Goal: Task Accomplishment & Management: Manage account settings

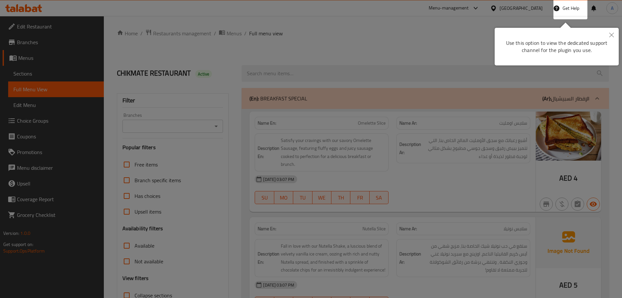
click at [432, 164] on div at bounding box center [311, 149] width 622 height 298
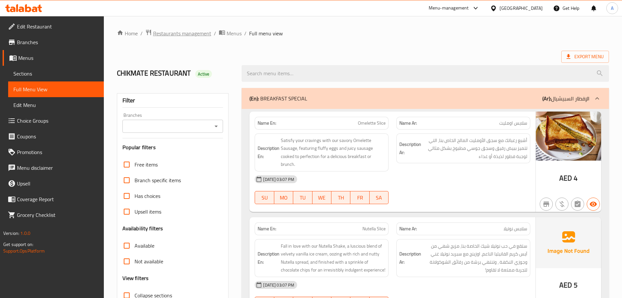
click at [176, 31] on span "Restaurants management" at bounding box center [182, 33] width 58 height 8
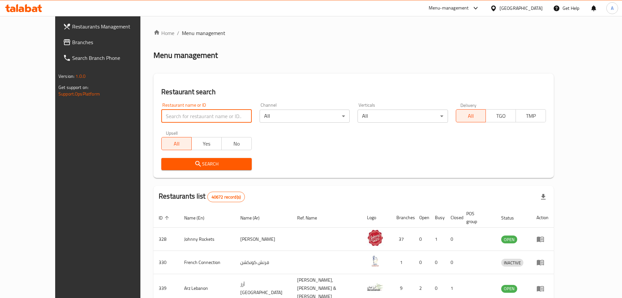
click at [187, 118] on input "search" at bounding box center [206, 115] width 90 height 13
click at [504, 7] on div "[GEOGRAPHIC_DATA]" at bounding box center [521, 8] width 43 height 7
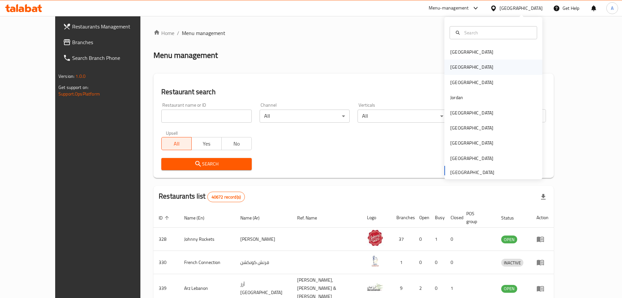
click at [456, 67] on div "Egypt" at bounding box center [472, 66] width 43 height 7
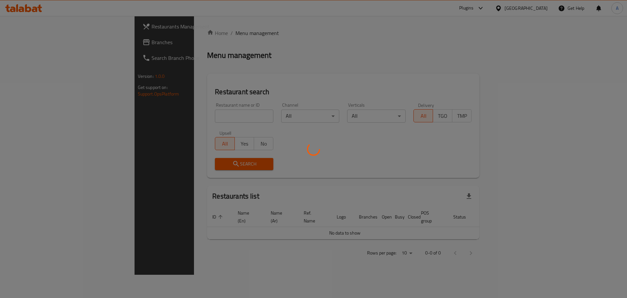
click at [191, 112] on div at bounding box center [313, 149] width 627 height 298
click at [194, 115] on div at bounding box center [313, 149] width 627 height 298
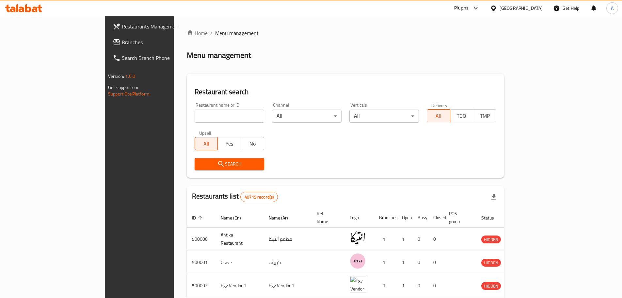
click at [196, 115] on input "search" at bounding box center [230, 115] width 70 height 13
paste input "Sultan Mehmet B"
type input "Sultan Mehmet B"
click button "Search" at bounding box center [230, 164] width 70 height 12
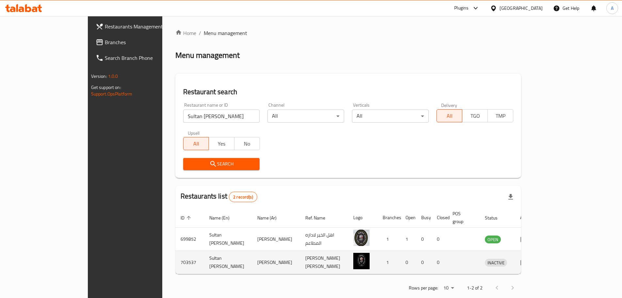
click at [538, 259] on td "enhanced table" at bounding box center [526, 262] width 23 height 23
click at [528, 260] on icon "enhanced table" at bounding box center [524, 263] width 7 height 6
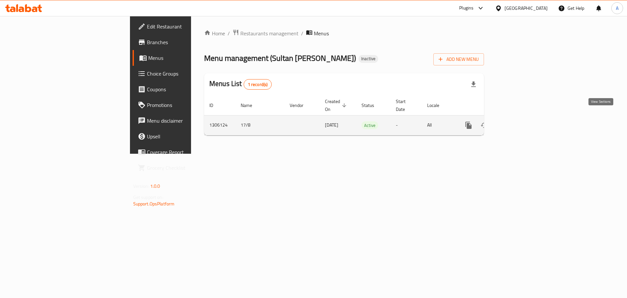
click at [524, 121] on link "enhanced table" at bounding box center [516, 125] width 16 height 16
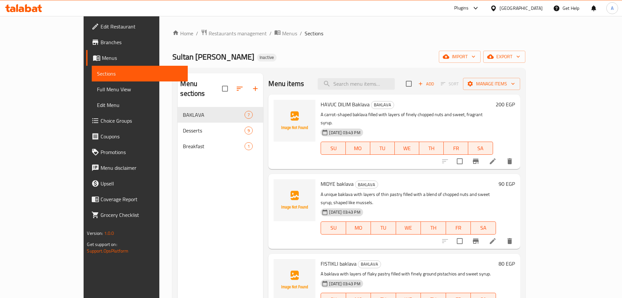
click at [97, 90] on span "Full Menu View" at bounding box center [139, 89] width 85 height 8
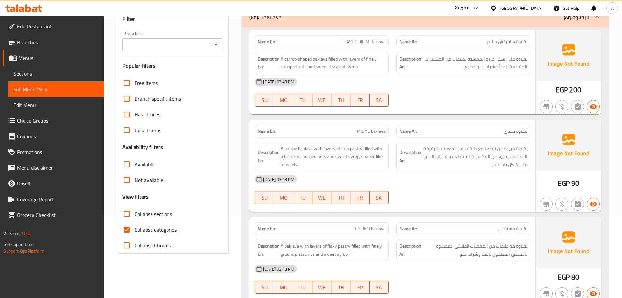
scroll to position [131, 0]
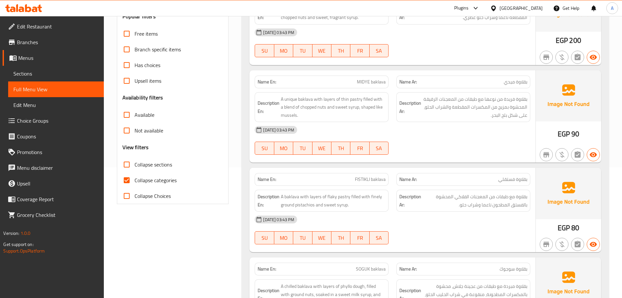
click at [135, 183] on span "Collapse categories" at bounding box center [156, 180] width 42 height 8
click at [135, 183] on input "Collapse categories" at bounding box center [127, 180] width 16 height 16
checkbox input "false"
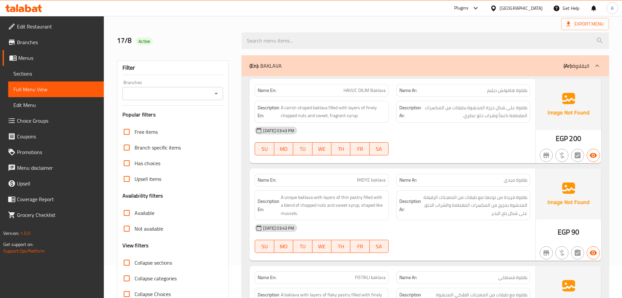
scroll to position [1862, 0]
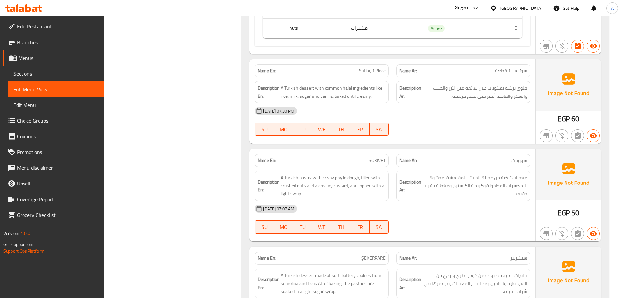
scroll to position [1396, 0]
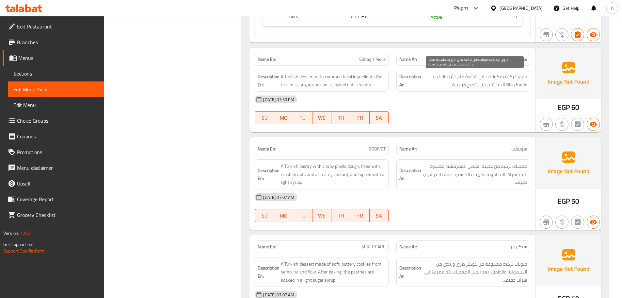
click at [459, 76] on span "حلوى تركية بمكونات حلال شائعة مثل الأرز والحليب والسكر والفانيليا، تُخبز حتى تص…" at bounding box center [475, 81] width 105 height 16
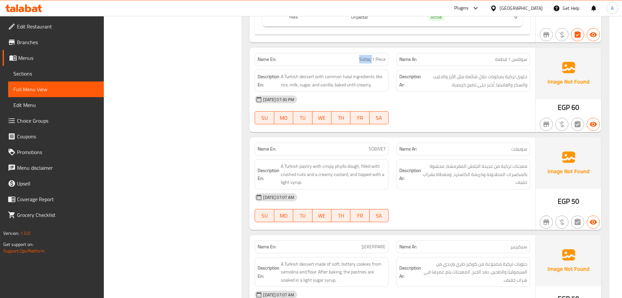
copy span "Sütlaç"
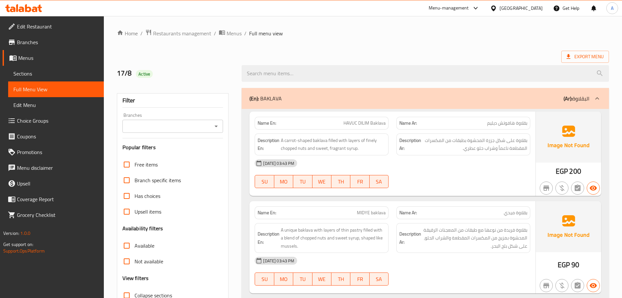
click at [546, 9] on div "[GEOGRAPHIC_DATA]" at bounding box center [516, 8] width 63 height 16
click at [540, 9] on div "[GEOGRAPHIC_DATA]" at bounding box center [521, 8] width 43 height 7
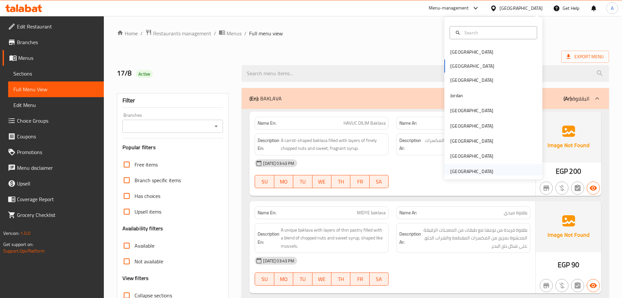
click at [456, 166] on div "[GEOGRAPHIC_DATA]" at bounding box center [472, 171] width 54 height 15
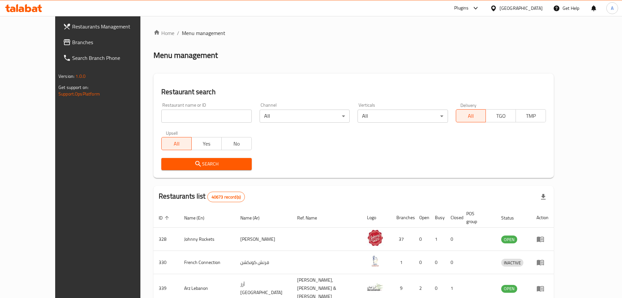
click at [161, 114] on input "search" at bounding box center [206, 115] width 90 height 13
paste input "https://portal.talabat.com/eg/p/menu-management#/restaurants/703537/menus/13061…"
type input "https://portal.talabat.com/eg/p/menu-management#/restaurants/703537/menus/13061…"
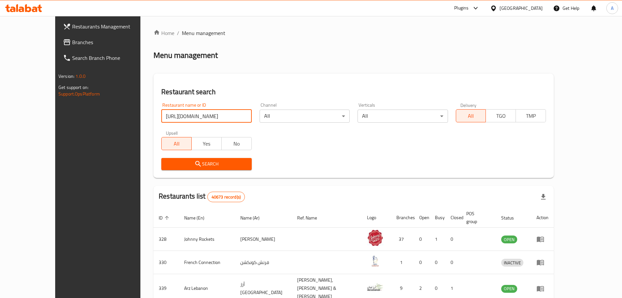
click at [72, 45] on span "Branches" at bounding box center [113, 42] width 82 height 8
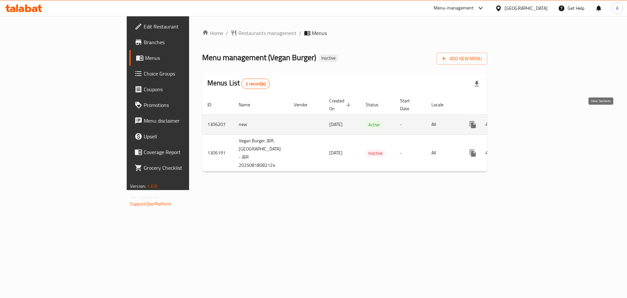
click at [524, 121] on icon "enhanced table" at bounding box center [520, 125] width 8 height 8
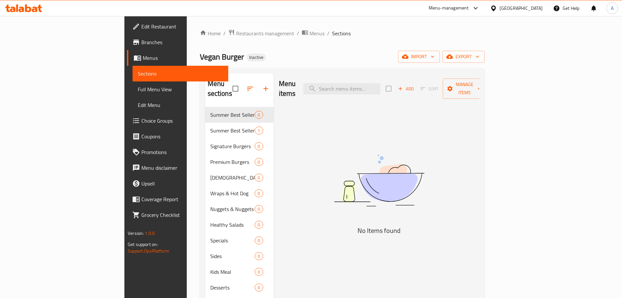
click at [485, 63] on div "Home / Restaurants management / Menus / Sections Vegan Burger Inactive import e…" at bounding box center [342, 205] width 285 height 352
click at [480, 56] on span "export" at bounding box center [464, 57] width 32 height 8
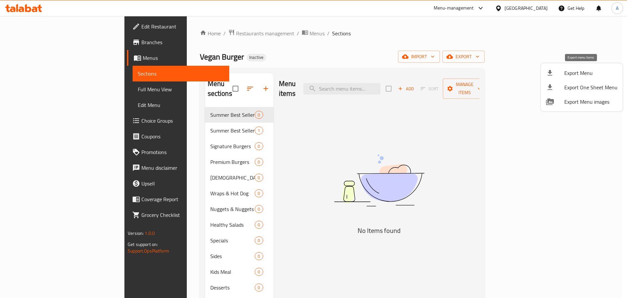
click at [572, 74] on span "Export Menu" at bounding box center [591, 73] width 53 height 8
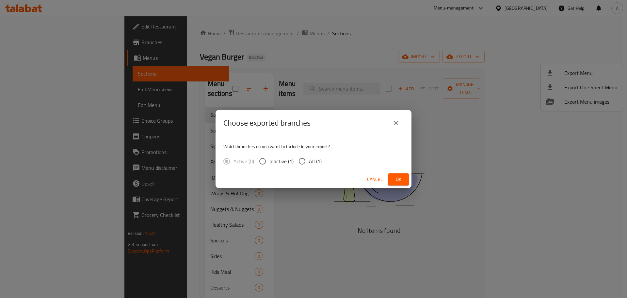
click at [296, 161] on input "All (1)" at bounding box center [302, 161] width 14 height 14
radio input "true"
click at [399, 178] on span "Ok" at bounding box center [398, 179] width 10 height 8
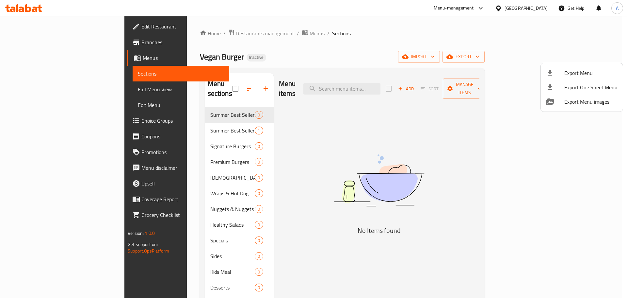
click at [239, 33] on div at bounding box center [313, 149] width 627 height 298
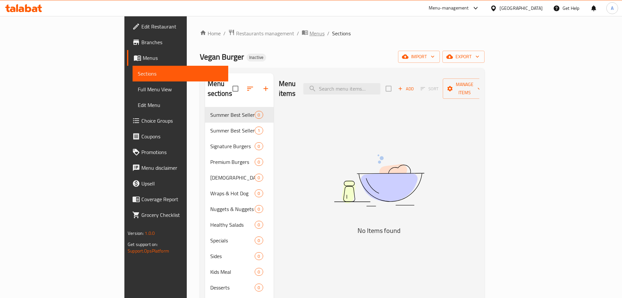
click at [310, 36] on span "Menus" at bounding box center [317, 33] width 15 height 8
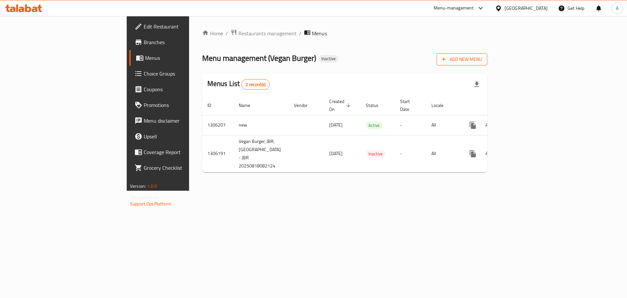
click at [482, 57] on span "Add New Menu" at bounding box center [462, 59] width 40 height 8
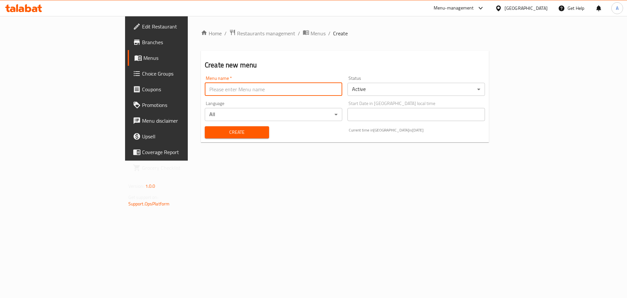
click at [261, 88] on input "text" at bounding box center [274, 89] width 138 height 13
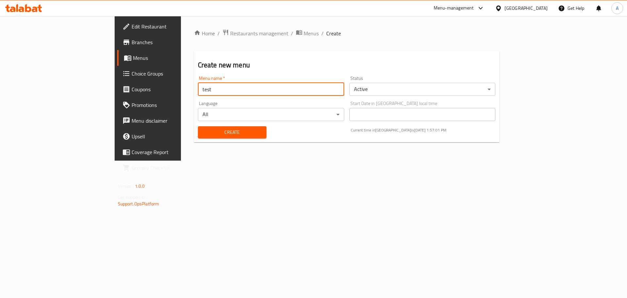
type input "test"
click at [398, 90] on body "​ Menu-management United Arab Emirates Get Help A Edit Restaurant Branches Menu…" at bounding box center [313, 157] width 627 height 282
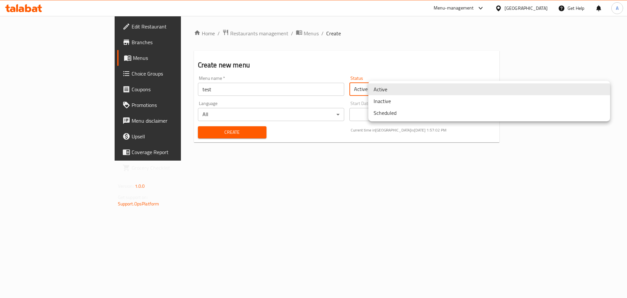
click at [399, 103] on li "Inactive" at bounding box center [490, 101] width 242 height 12
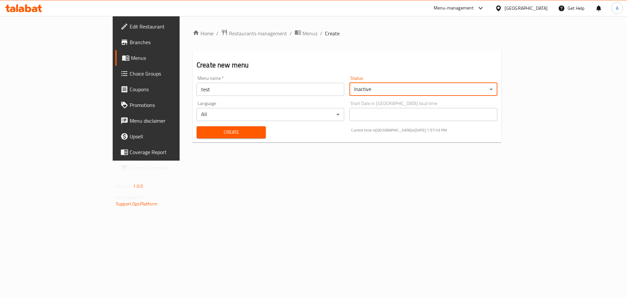
click at [197, 141] on div "Create" at bounding box center [231, 132] width 77 height 20
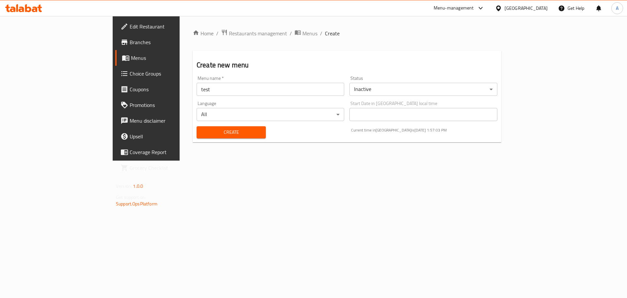
click at [202, 133] on span "Create" at bounding box center [231, 132] width 59 height 8
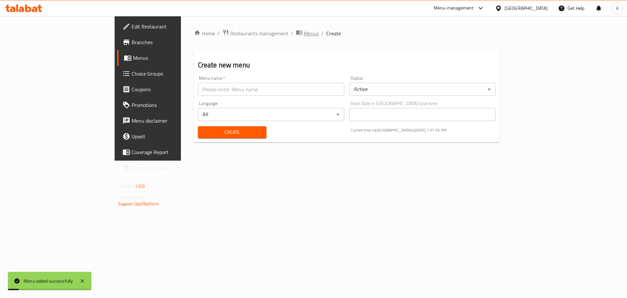
click at [304, 33] on span "Menus" at bounding box center [311, 33] width 15 height 8
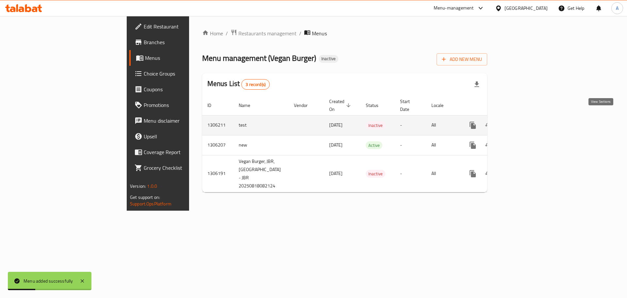
click at [523, 122] on icon "enhanced table" at bounding box center [520, 125] width 6 height 6
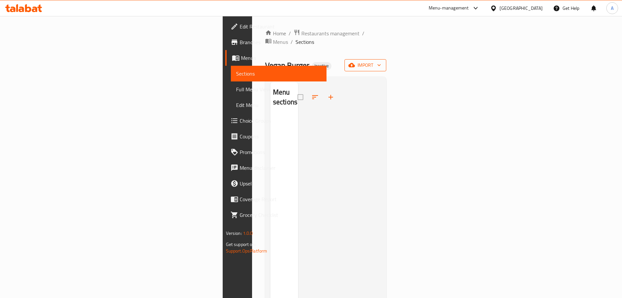
click at [381, 61] on span "import" at bounding box center [365, 65] width 31 height 8
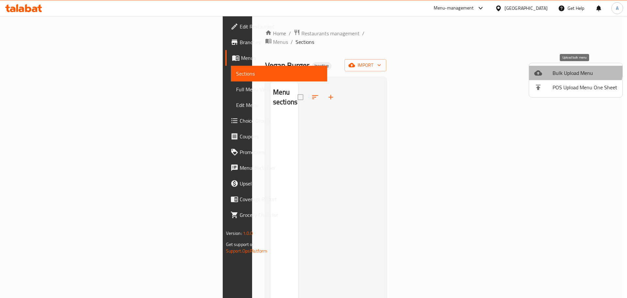
click at [573, 70] on span "Bulk Upload Menu" at bounding box center [585, 73] width 65 height 8
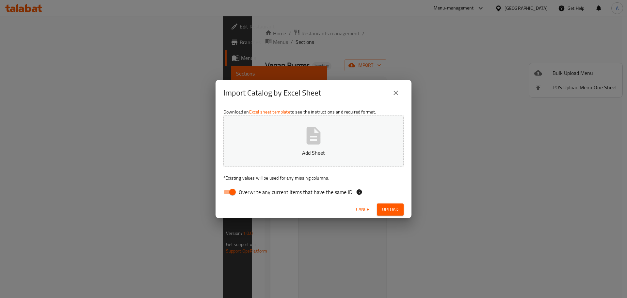
click at [276, 192] on span "Overwrite any current items that have the same ID." at bounding box center [296, 192] width 115 height 8
click at [251, 192] on input "Overwrite any current items that have the same ID." at bounding box center [232, 192] width 37 height 12
checkbox input "false"
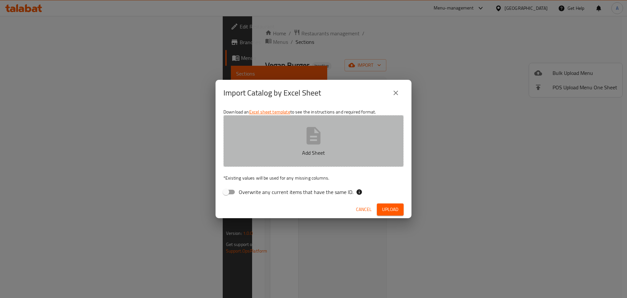
click at [296, 157] on button "Add Sheet" at bounding box center [313, 141] width 180 height 52
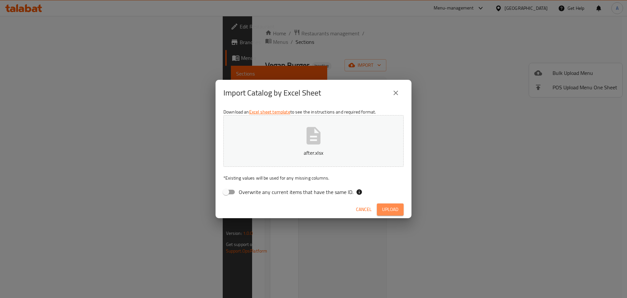
click at [388, 207] on span "Upload" at bounding box center [390, 209] width 16 height 8
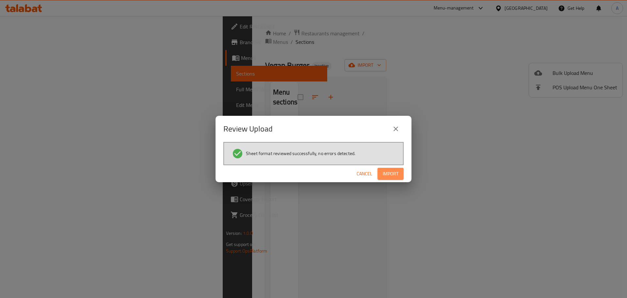
click at [396, 172] on span "Import" at bounding box center [391, 174] width 16 height 8
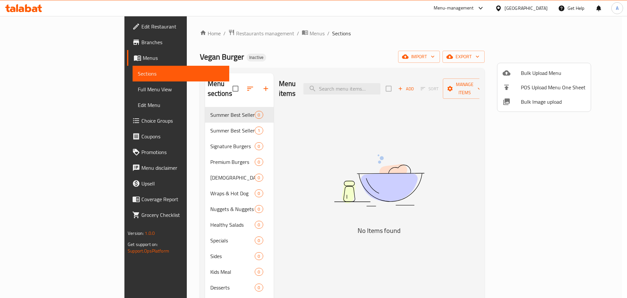
click at [337, 185] on div at bounding box center [313, 149] width 627 height 298
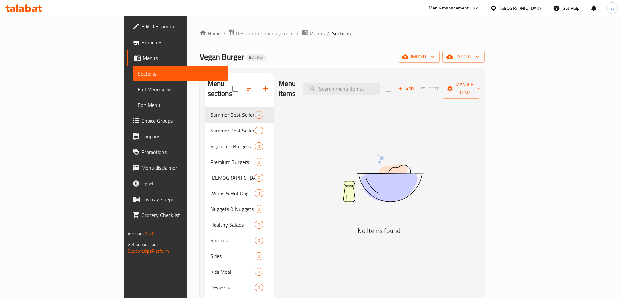
click at [310, 33] on span "Menus" at bounding box center [317, 33] width 15 height 8
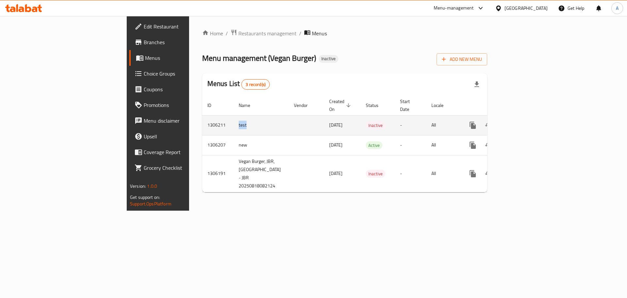
drag, startPoint x: 166, startPoint y: 119, endPoint x: 148, endPoint y: 116, distance: 18.1
click at [202, 116] on tr "1306211 test 18/08/2025 Inactive - All" at bounding box center [367, 125] width 331 height 20
copy tr "test"
click at [508, 121] on icon "enhanced table" at bounding box center [505, 125] width 8 height 8
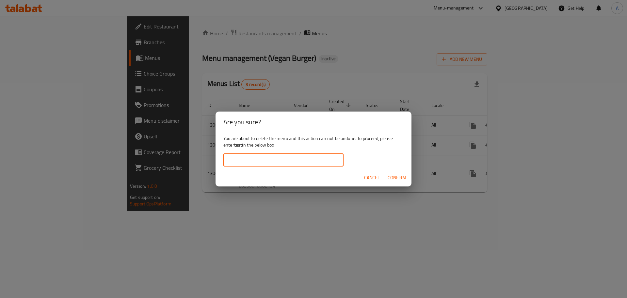
click at [308, 161] on input "text" at bounding box center [283, 159] width 120 height 13
paste input "test"
click at [397, 178] on span "Confirm" at bounding box center [397, 178] width 19 height 8
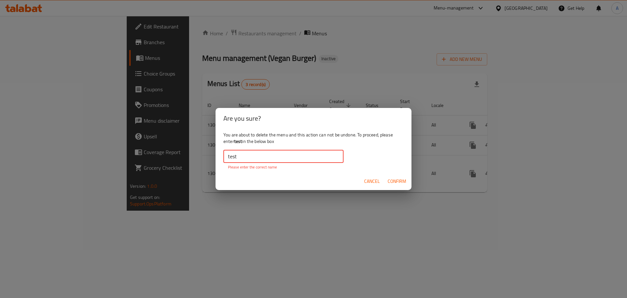
click at [238, 153] on input "test" at bounding box center [283, 156] width 120 height 13
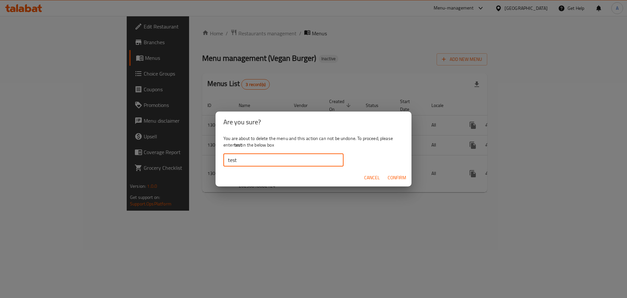
type input "test"
click at [385, 172] on button "Confirm" at bounding box center [397, 178] width 24 height 12
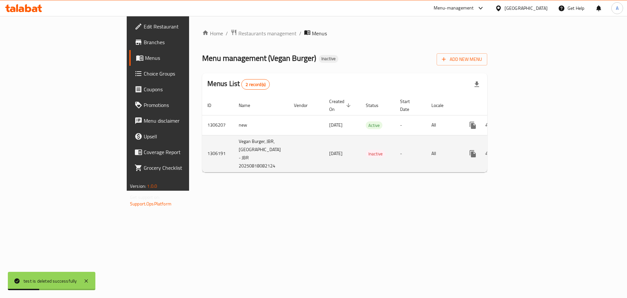
click at [524, 150] on icon "enhanced table" at bounding box center [520, 154] width 8 height 8
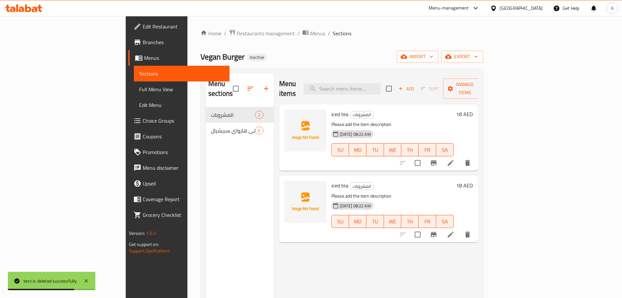
click at [144, 57] on span "Menus" at bounding box center [184, 58] width 80 height 8
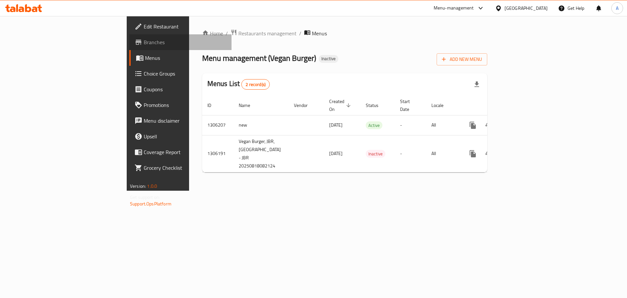
click at [144, 44] on span "Branches" at bounding box center [185, 42] width 83 height 8
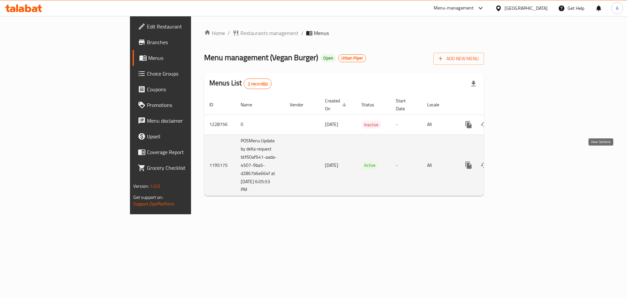
click at [520, 161] on icon "enhanced table" at bounding box center [516, 165] width 8 height 8
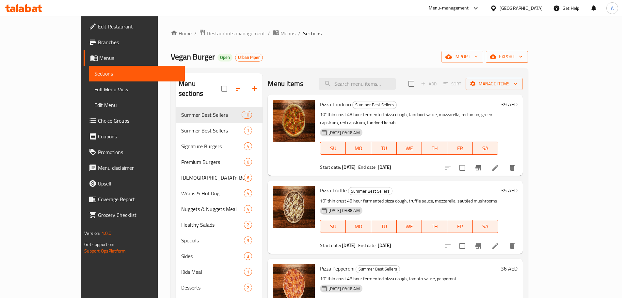
click at [523, 56] on span "export" at bounding box center [507, 57] width 32 height 8
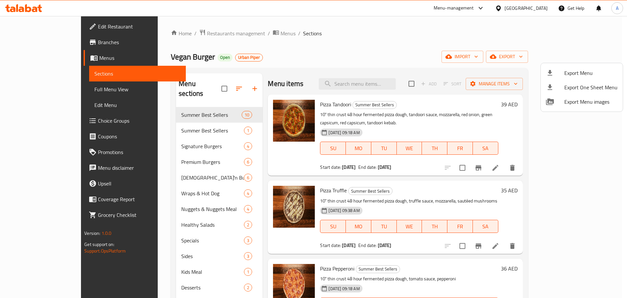
click at [575, 73] on span "Export Menu" at bounding box center [591, 73] width 53 height 8
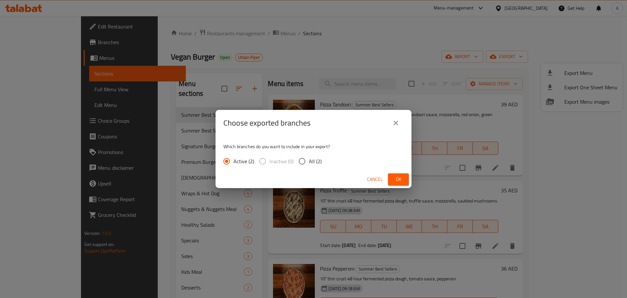
click at [306, 163] on input "All (2)" at bounding box center [302, 161] width 14 height 14
radio input "true"
click at [400, 179] on span "Ok" at bounding box center [398, 179] width 10 height 8
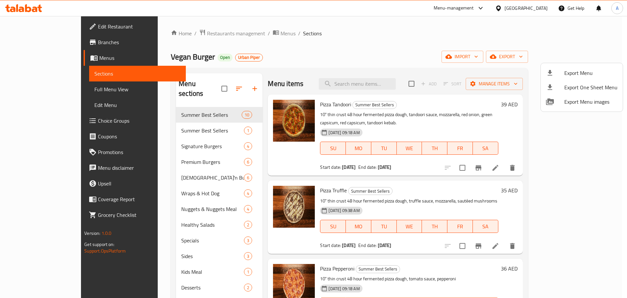
click at [316, 193] on div at bounding box center [313, 149] width 627 height 298
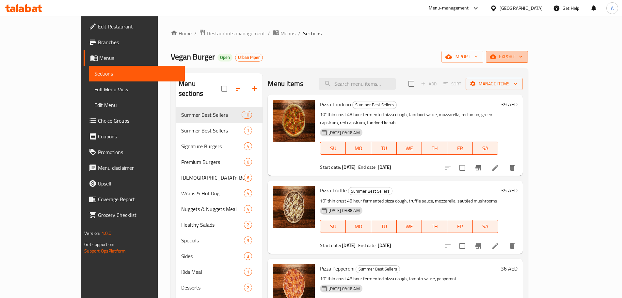
click at [523, 53] on span "export" at bounding box center [507, 57] width 32 height 8
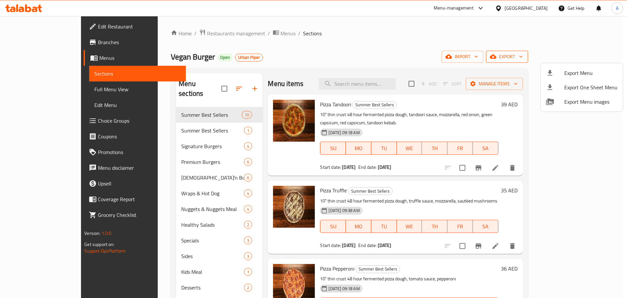
click at [569, 70] on span "Export Menu" at bounding box center [591, 73] width 53 height 8
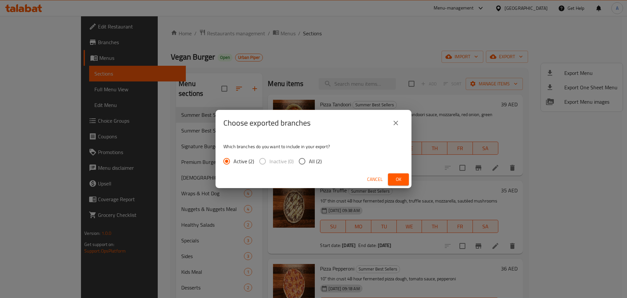
click at [303, 162] on input "All (2)" at bounding box center [302, 161] width 14 height 14
radio input "true"
click at [410, 176] on div "Cancel Ok" at bounding box center [314, 179] width 196 height 17
click at [402, 178] on span "Ok" at bounding box center [398, 179] width 10 height 8
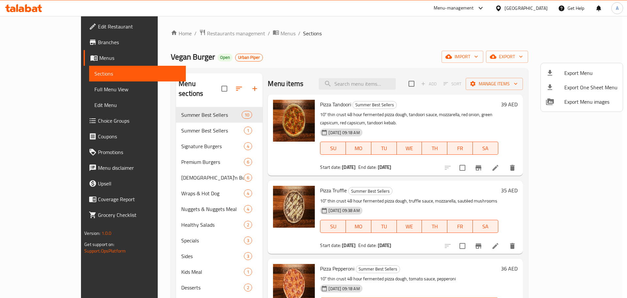
click at [39, 39] on div at bounding box center [313, 149] width 627 height 298
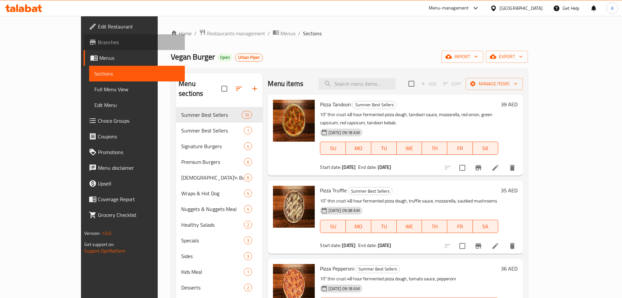
click at [98, 39] on span "Branches" at bounding box center [139, 42] width 82 height 8
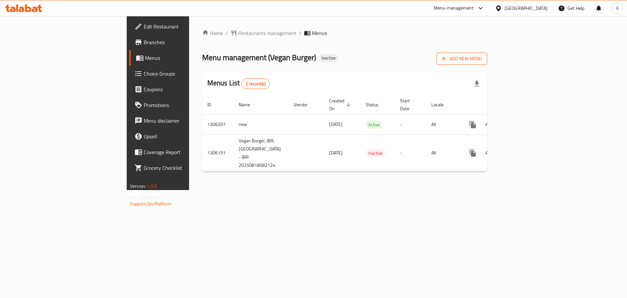
click at [482, 56] on span "Add New Menu" at bounding box center [462, 59] width 40 height 8
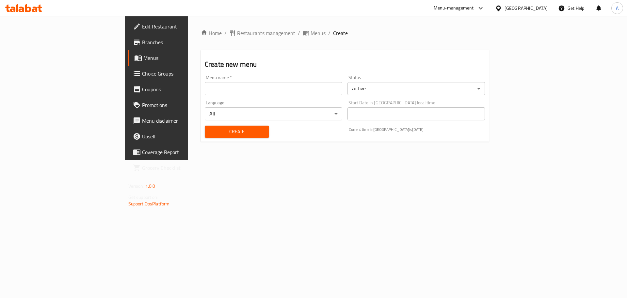
click at [209, 83] on input "text" at bounding box center [274, 88] width 138 height 13
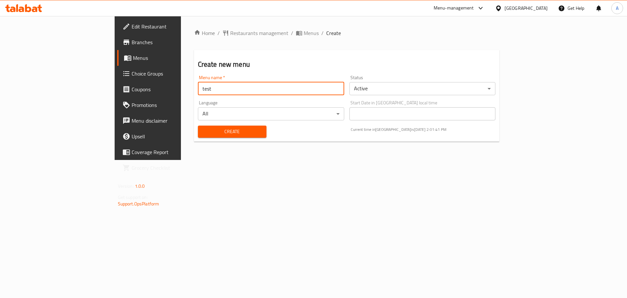
type input "test"
click at [393, 93] on body "​ Menu-management [GEOGRAPHIC_DATA] Get Help A Edit Restaurant Branches Menus C…" at bounding box center [313, 157] width 627 height 282
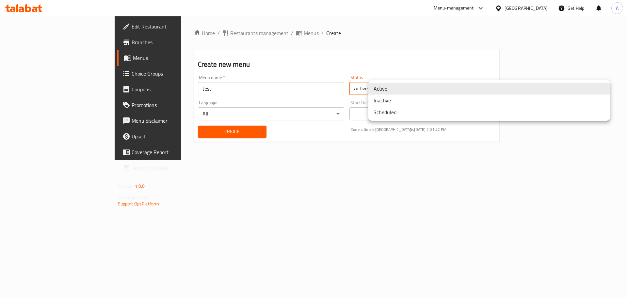
click at [395, 102] on li "Inactive" at bounding box center [490, 100] width 242 height 12
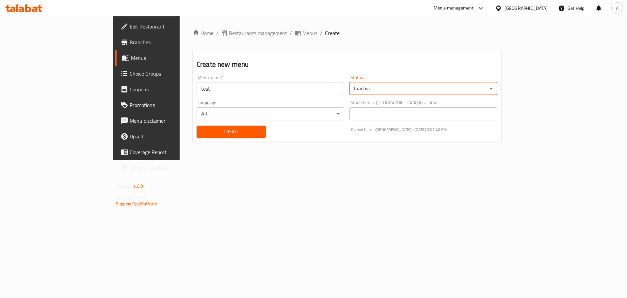
click at [216, 132] on span "Create" at bounding box center [231, 131] width 59 height 8
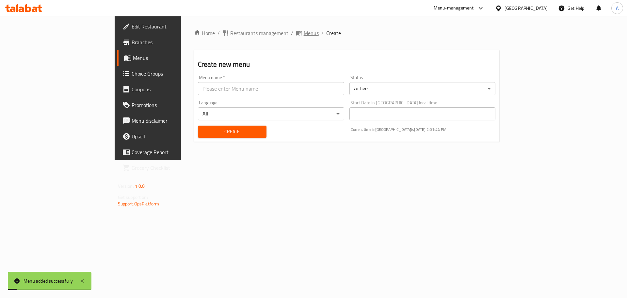
click at [304, 34] on span "Menus" at bounding box center [311, 33] width 15 height 8
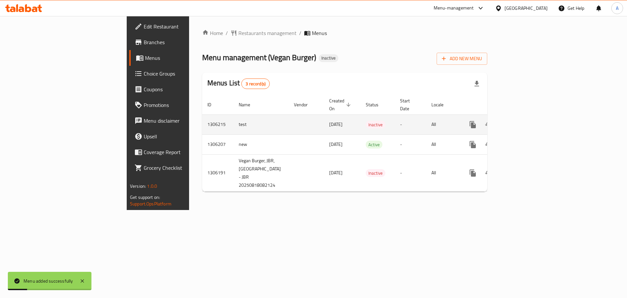
click at [528, 117] on link "enhanced table" at bounding box center [520, 125] width 16 height 16
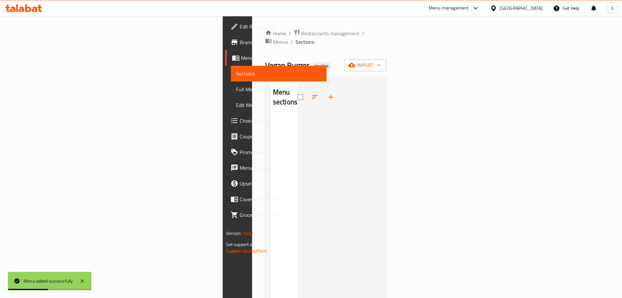
click at [387, 42] on div "Home / Restaurants management / Menus / Sections Vegan Burger Inactive import M…" at bounding box center [326, 206] width 122 height 355
click at [381, 61] on span "import" at bounding box center [365, 65] width 31 height 8
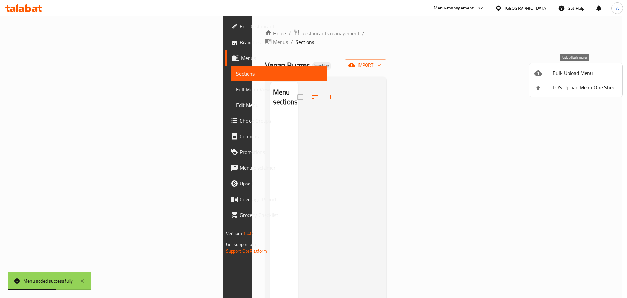
click at [561, 72] on span "Bulk Upload Menu" at bounding box center [585, 73] width 65 height 8
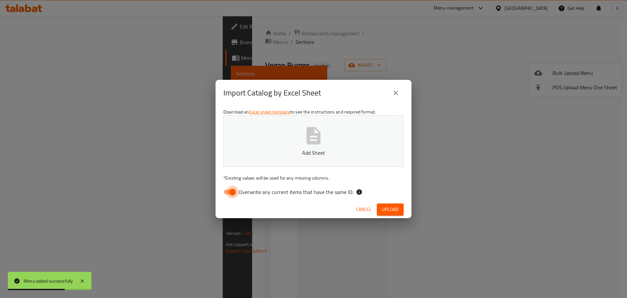
click at [226, 188] on input "Overwrite any current items that have the same ID." at bounding box center [232, 192] width 37 height 12
checkbox input "false"
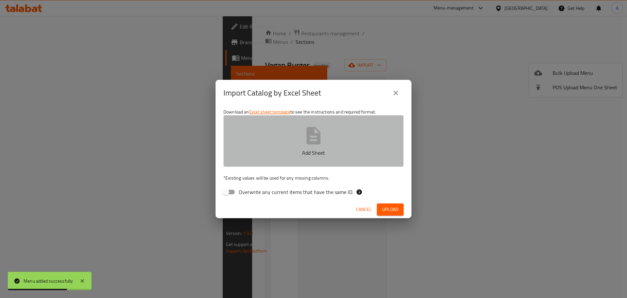
click at [315, 123] on button "Add Sheet" at bounding box center [313, 141] width 180 height 52
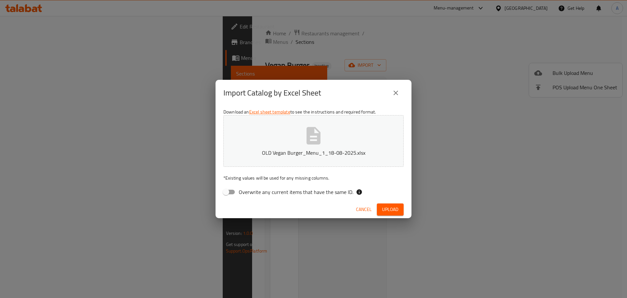
click at [403, 213] on button "Upload" at bounding box center [390, 209] width 27 height 12
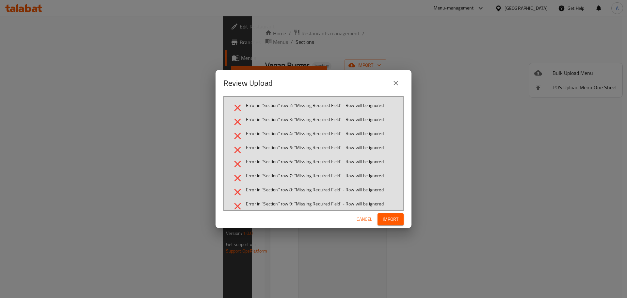
scroll to position [131, 0]
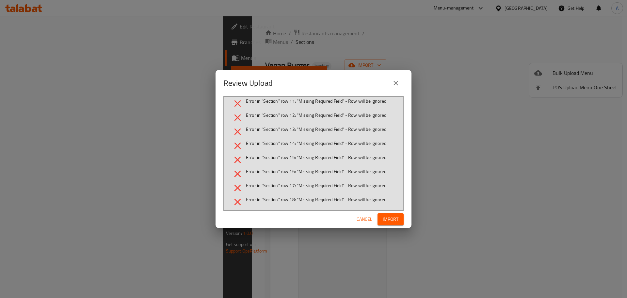
click at [359, 220] on span "Cancel" at bounding box center [365, 219] width 16 height 8
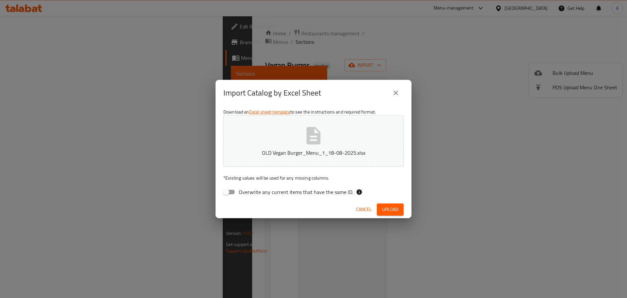
click at [282, 159] on button "OLD Vegan Burger_Menu_1_18-08-2025.xlsx" at bounding box center [313, 141] width 180 height 52
click at [384, 206] on span "Upload" at bounding box center [390, 209] width 16 height 8
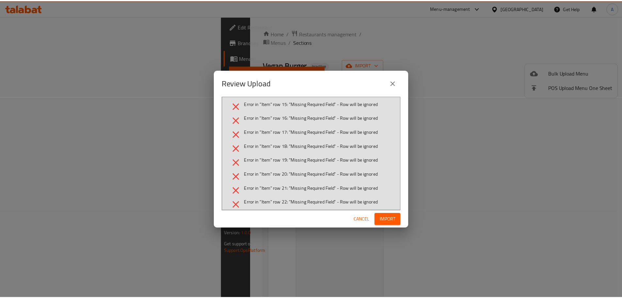
scroll to position [523, 0]
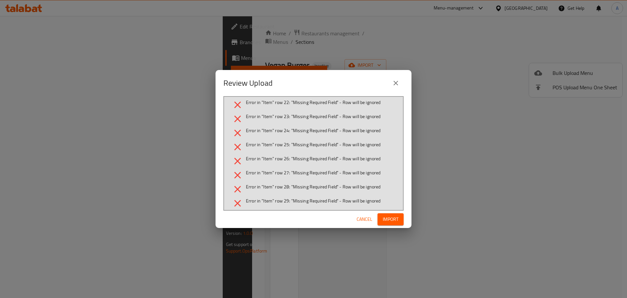
click at [363, 217] on span "Cancel" at bounding box center [365, 219] width 16 height 8
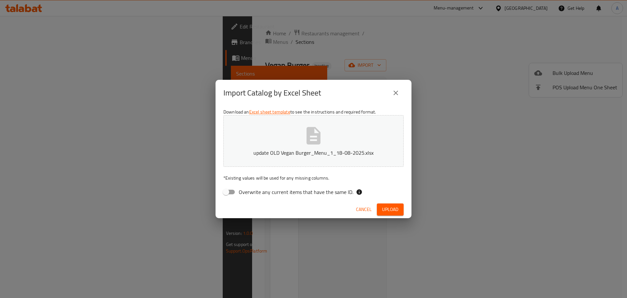
click at [361, 213] on span "Cancel" at bounding box center [364, 209] width 16 height 8
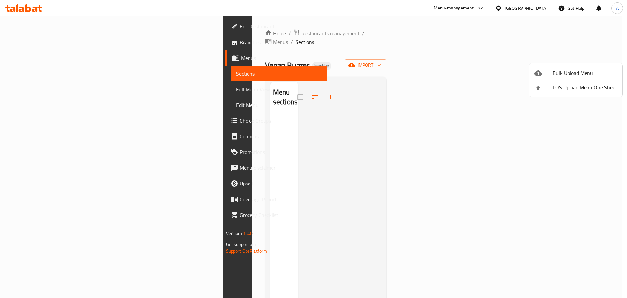
click at [56, 44] on div at bounding box center [313, 149] width 627 height 298
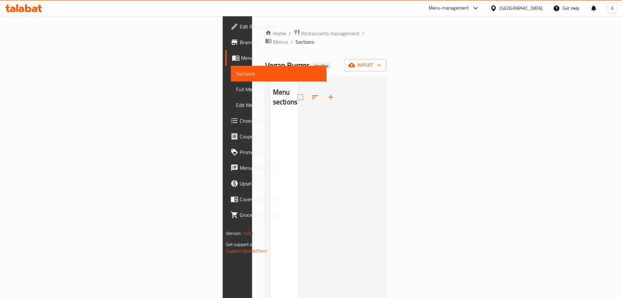
click at [240, 44] on span "Branches" at bounding box center [281, 42] width 82 height 8
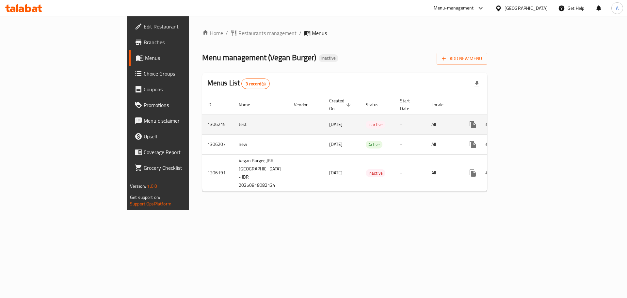
click at [523, 122] on icon "enhanced table" at bounding box center [520, 125] width 6 height 6
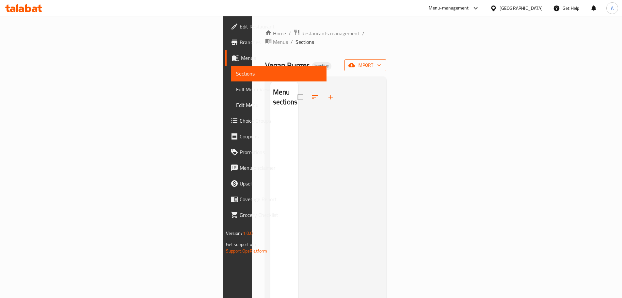
click at [381, 61] on span "import" at bounding box center [365, 65] width 31 height 8
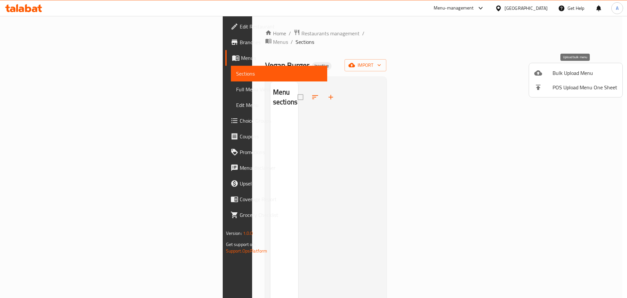
click at [546, 76] on div at bounding box center [544, 73] width 18 height 8
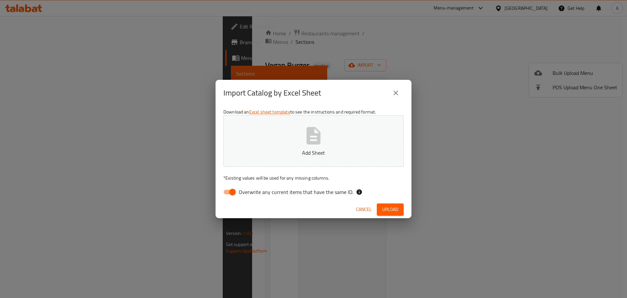
click at [238, 188] on input "Overwrite any current items that have the same ID." at bounding box center [232, 192] width 37 height 12
checkbox input "false"
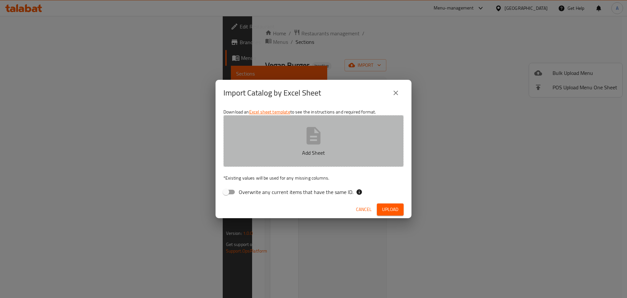
click at [273, 147] on button "Add Sheet" at bounding box center [313, 141] width 180 height 52
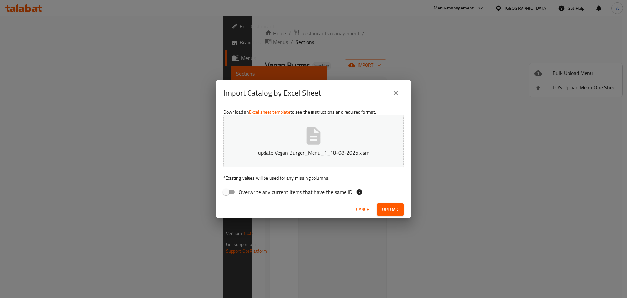
click at [399, 202] on div "Cancel Upload" at bounding box center [314, 209] width 196 height 17
click at [397, 205] on span "Upload" at bounding box center [390, 209] width 16 height 8
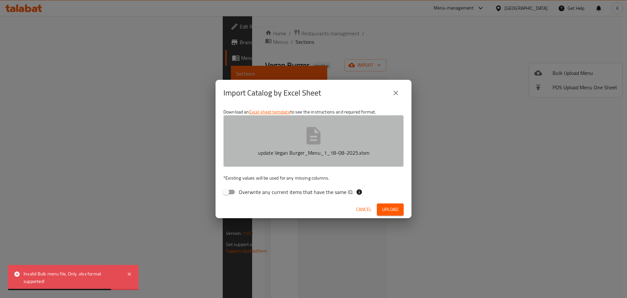
click at [270, 146] on button "update Vegan Burger_Menu_1_18-08-2025.xlsm" at bounding box center [313, 141] width 180 height 52
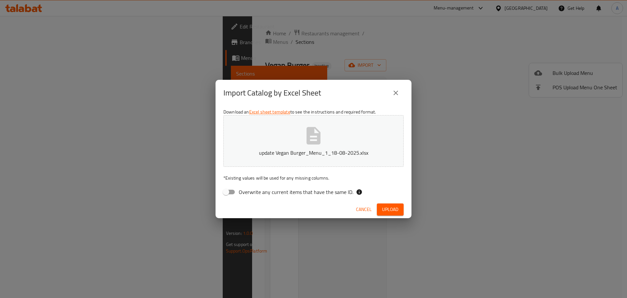
click at [383, 207] on span "Upload" at bounding box center [390, 209] width 16 height 8
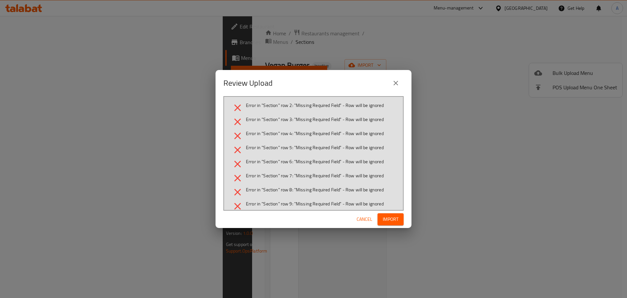
scroll to position [91, 0]
click at [362, 219] on span "Cancel" at bounding box center [365, 219] width 16 height 8
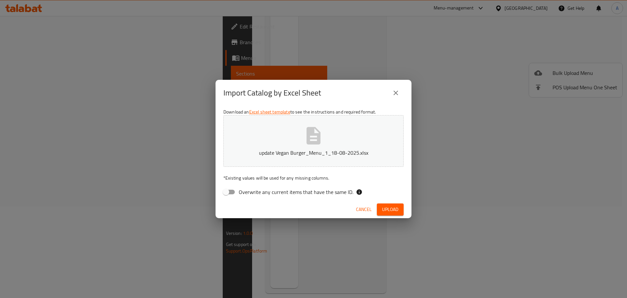
click at [393, 209] on span "Upload" at bounding box center [390, 209] width 16 height 8
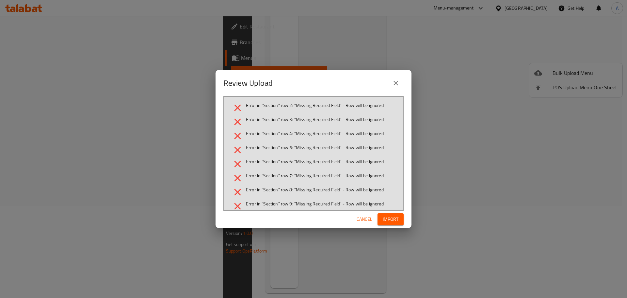
click at [364, 218] on span "Cancel" at bounding box center [365, 219] width 16 height 8
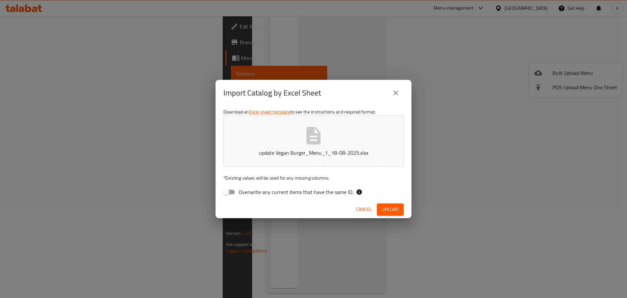
click at [370, 209] on span "Cancel" at bounding box center [364, 209] width 16 height 8
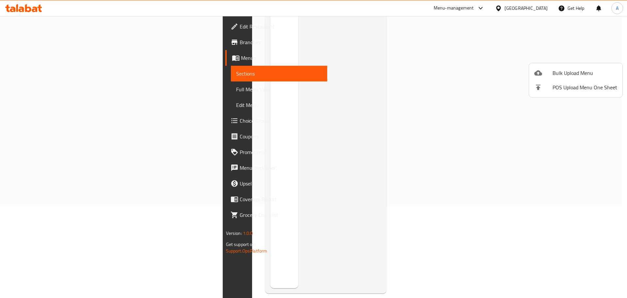
click at [407, 146] on div at bounding box center [313, 149] width 627 height 298
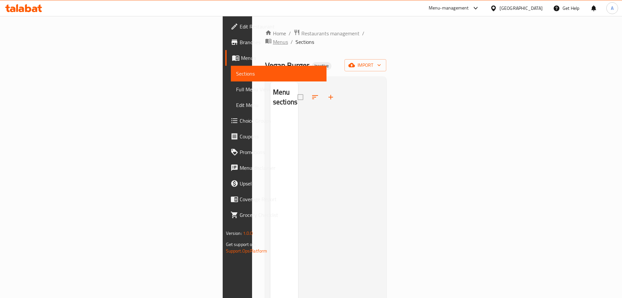
click at [273, 38] on span "Menus" at bounding box center [280, 42] width 15 height 8
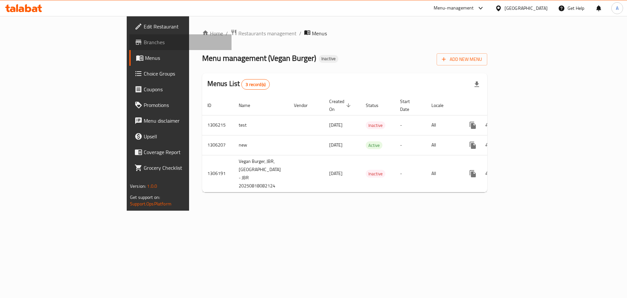
click at [144, 41] on span "Branches" at bounding box center [185, 42] width 83 height 8
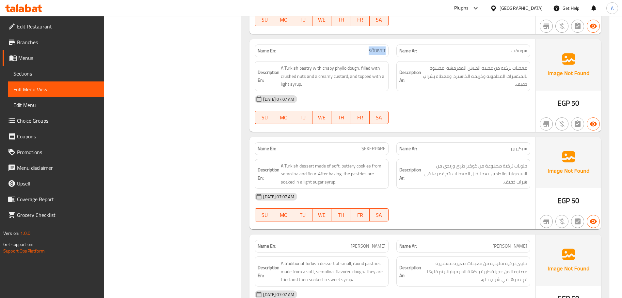
scroll to position [1527, 0]
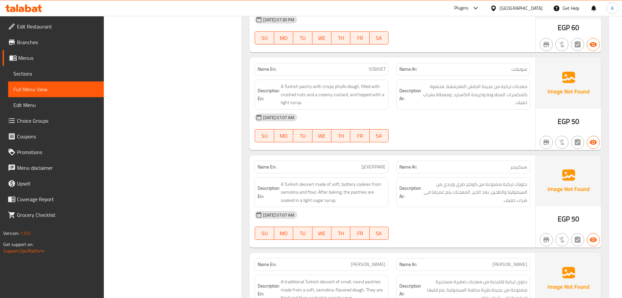
scroll to position [0, 0]
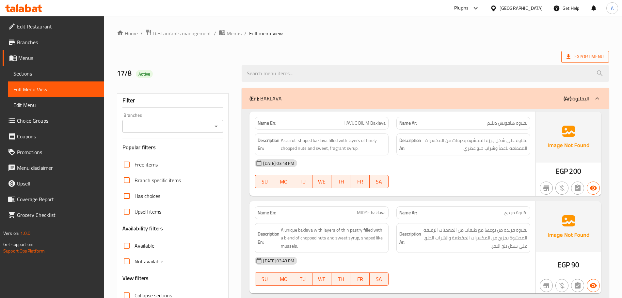
click at [583, 55] on span "Export Menu" at bounding box center [585, 57] width 37 height 8
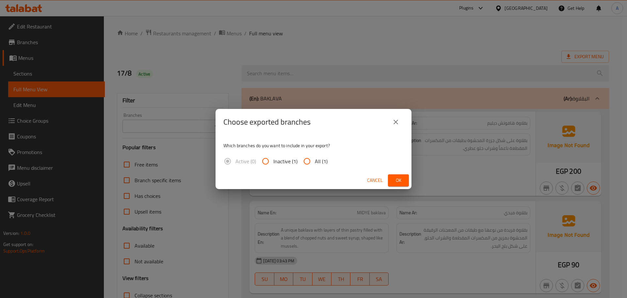
click at [322, 167] on label "All (1)" at bounding box center [313, 161] width 28 height 16
click at [315, 167] on input "All (1)" at bounding box center [307, 161] width 16 height 16
radio input "true"
click at [404, 179] on span "Ok" at bounding box center [398, 180] width 10 height 8
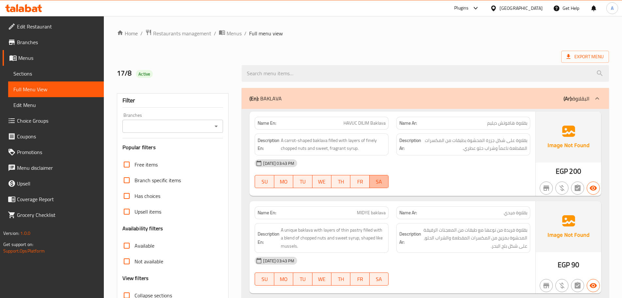
click at [374, 178] on span "SA" at bounding box center [379, 181] width 14 height 9
type button "6"
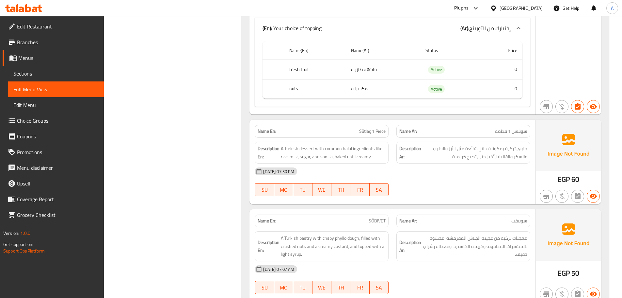
copy span "Sütlaç"
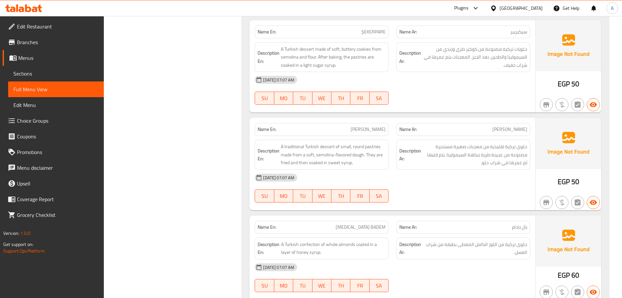
scroll to position [0, 0]
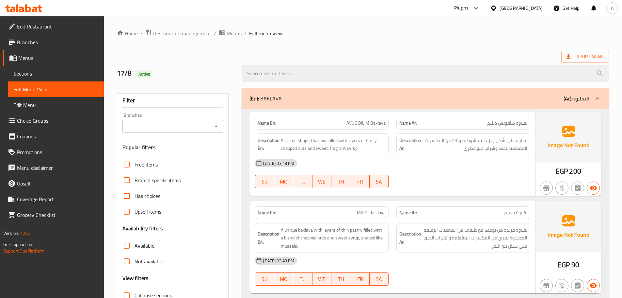
click at [178, 33] on span "Restaurants management" at bounding box center [182, 33] width 58 height 8
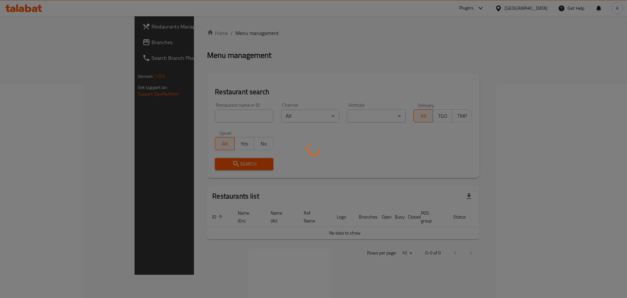
click at [66, 41] on div at bounding box center [313, 149] width 627 height 298
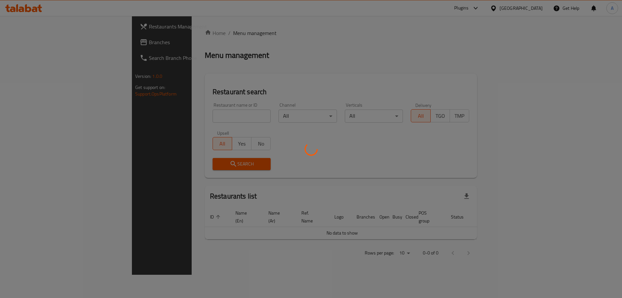
click at [58, 43] on div at bounding box center [311, 149] width 622 height 298
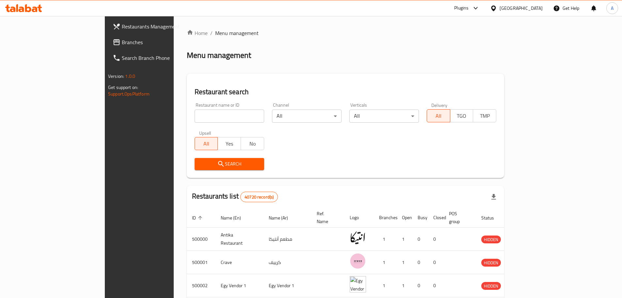
click at [122, 43] on span "Branches" at bounding box center [163, 42] width 82 height 8
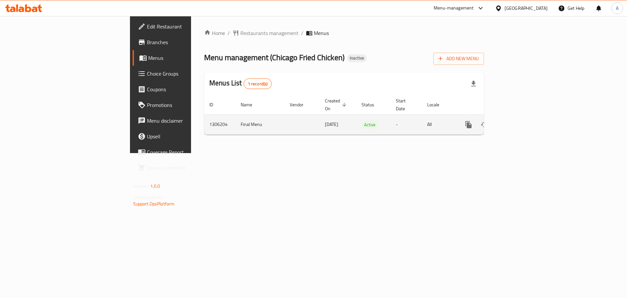
click at [524, 117] on link "enhanced table" at bounding box center [516, 125] width 16 height 16
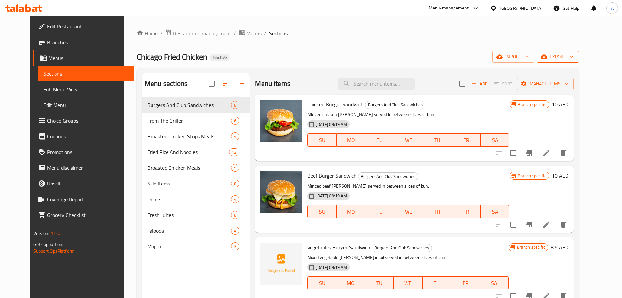
click at [578, 62] on button "export" at bounding box center [558, 57] width 42 height 12
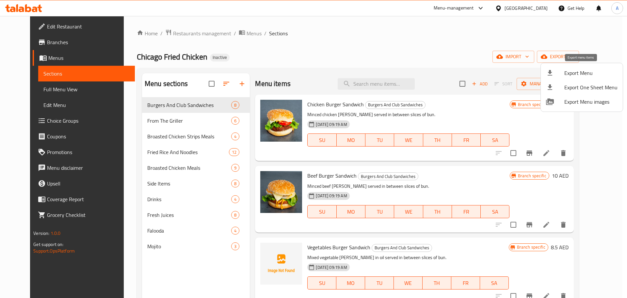
click at [583, 69] on span "Export Menu" at bounding box center [591, 73] width 53 height 8
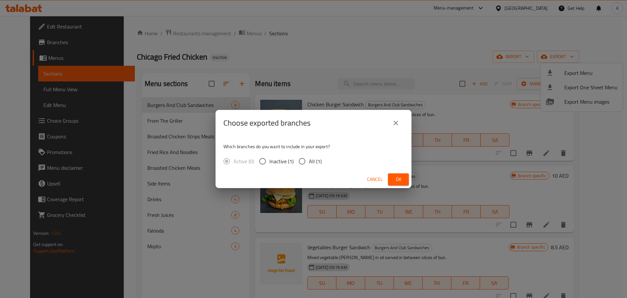
click at [307, 161] on input "All (1)" at bounding box center [302, 161] width 14 height 14
radio input "true"
click at [403, 176] on span "Ok" at bounding box center [398, 179] width 10 height 8
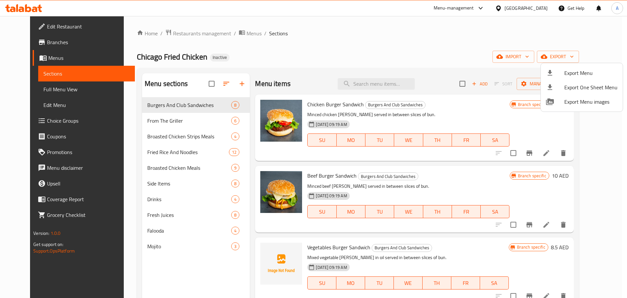
click at [492, 108] on div at bounding box center [313, 149] width 627 height 298
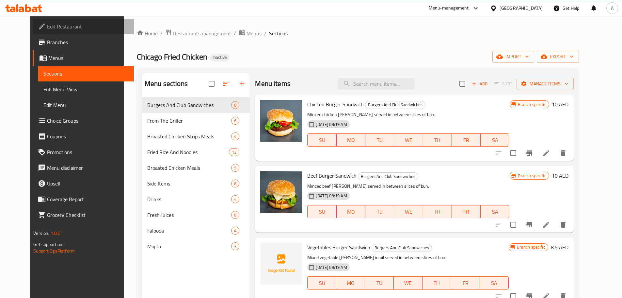
click at [47, 23] on span "Edit Restaurant" at bounding box center [88, 27] width 82 height 8
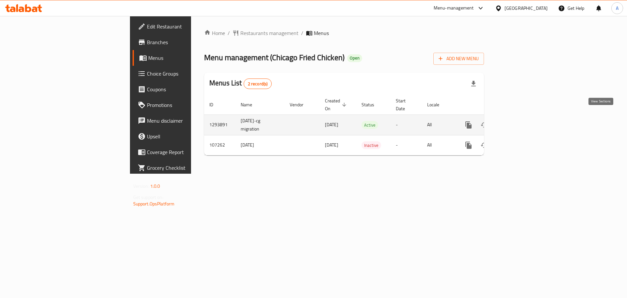
click at [520, 121] on icon "enhanced table" at bounding box center [516, 125] width 8 height 8
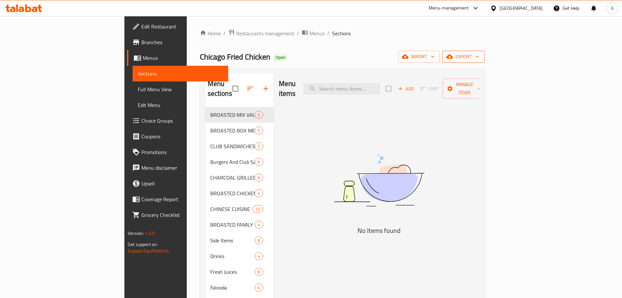
click at [480, 58] on span "export" at bounding box center [464, 57] width 32 height 8
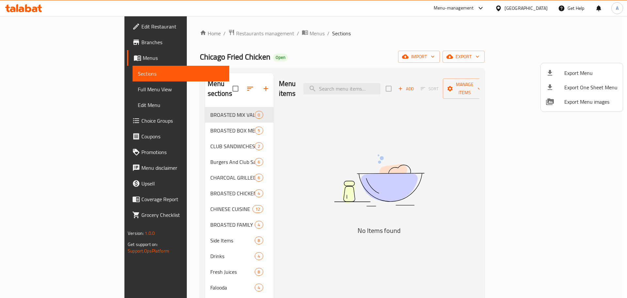
click at [568, 74] on span "Export Menu" at bounding box center [591, 73] width 53 height 8
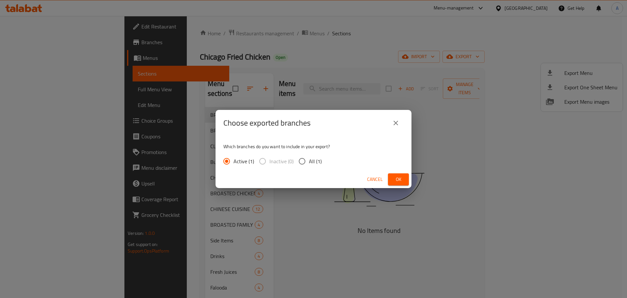
click at [313, 163] on span "All (1)" at bounding box center [315, 161] width 13 height 8
click at [309, 163] on input "All (1)" at bounding box center [302, 161] width 14 height 14
radio input "true"
click at [399, 178] on span "Ok" at bounding box center [398, 179] width 10 height 8
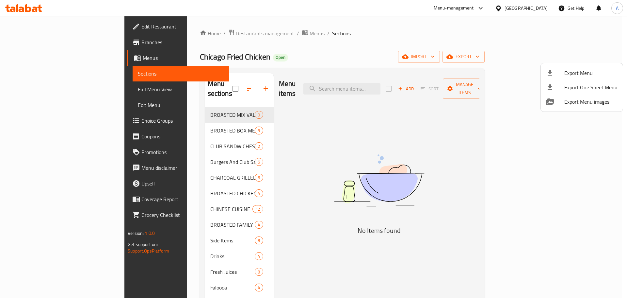
click at [172, 150] on div at bounding box center [313, 149] width 627 height 298
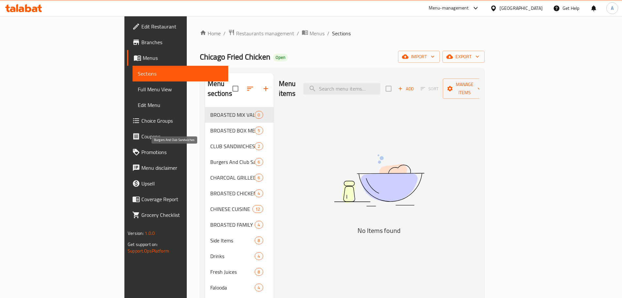
click at [210, 158] on span "Burgers And Club Sandwiches" at bounding box center [232, 162] width 45 height 8
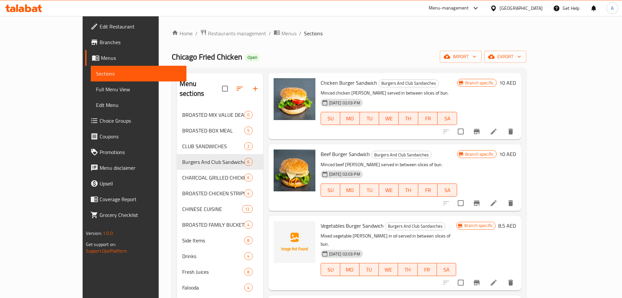
scroll to position [16, 0]
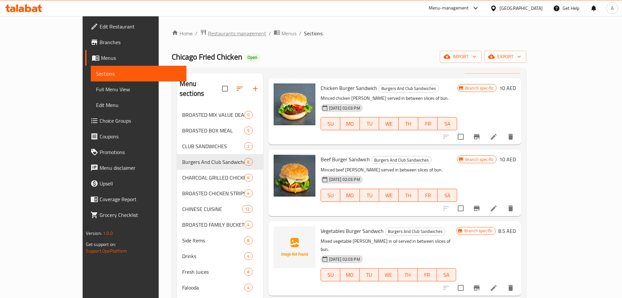
click at [208, 36] on span "Restaurants management" at bounding box center [237, 33] width 58 height 8
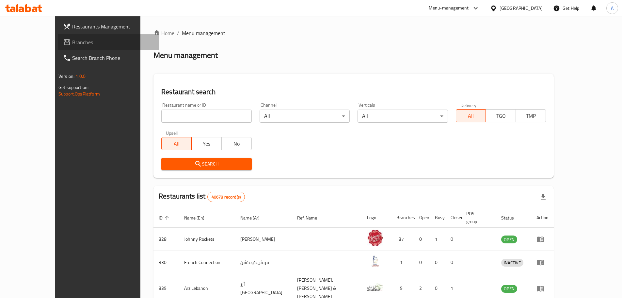
click at [72, 43] on span "Branches" at bounding box center [113, 42] width 82 height 8
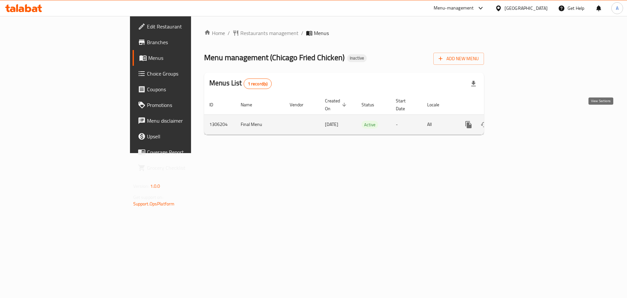
click at [524, 117] on link "enhanced table" at bounding box center [516, 125] width 16 height 16
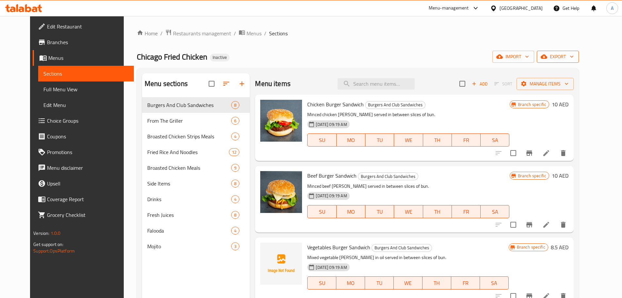
click at [574, 57] on span "export" at bounding box center [558, 57] width 32 height 8
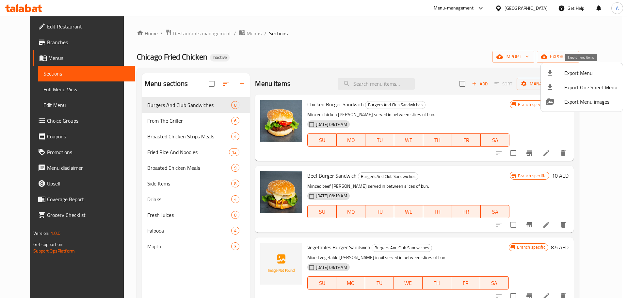
click at [568, 69] on span "Export Menu" at bounding box center [591, 73] width 53 height 8
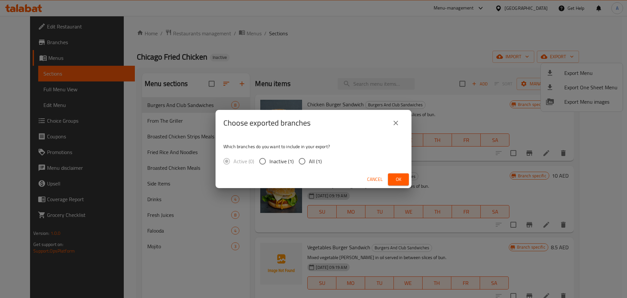
click at [306, 162] on input "All (1)" at bounding box center [302, 161] width 14 height 14
radio input "true"
click at [401, 177] on span "Ok" at bounding box center [398, 179] width 10 height 8
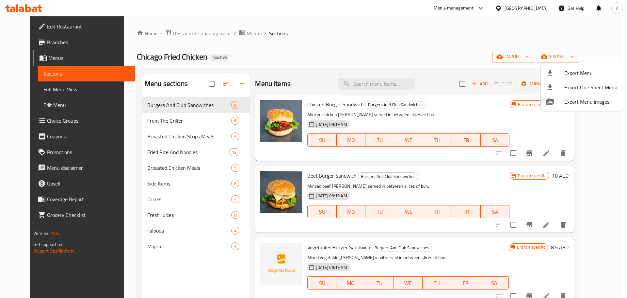
click at [399, 58] on div at bounding box center [313, 149] width 627 height 298
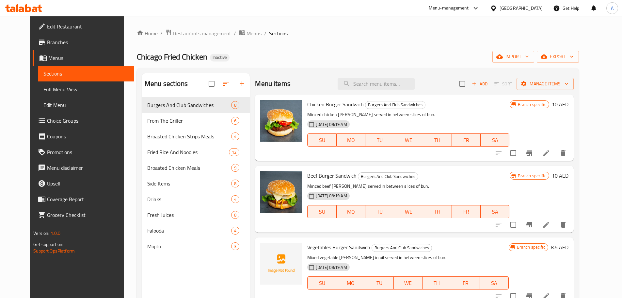
click at [349, 41] on div "Home / Restaurants management / Menus / Sections Chicago Fried Chicken Inactive…" at bounding box center [358, 202] width 442 height 347
click at [47, 40] on span "Branches" at bounding box center [88, 42] width 82 height 8
